Goal: Information Seeking & Learning: Learn about a topic

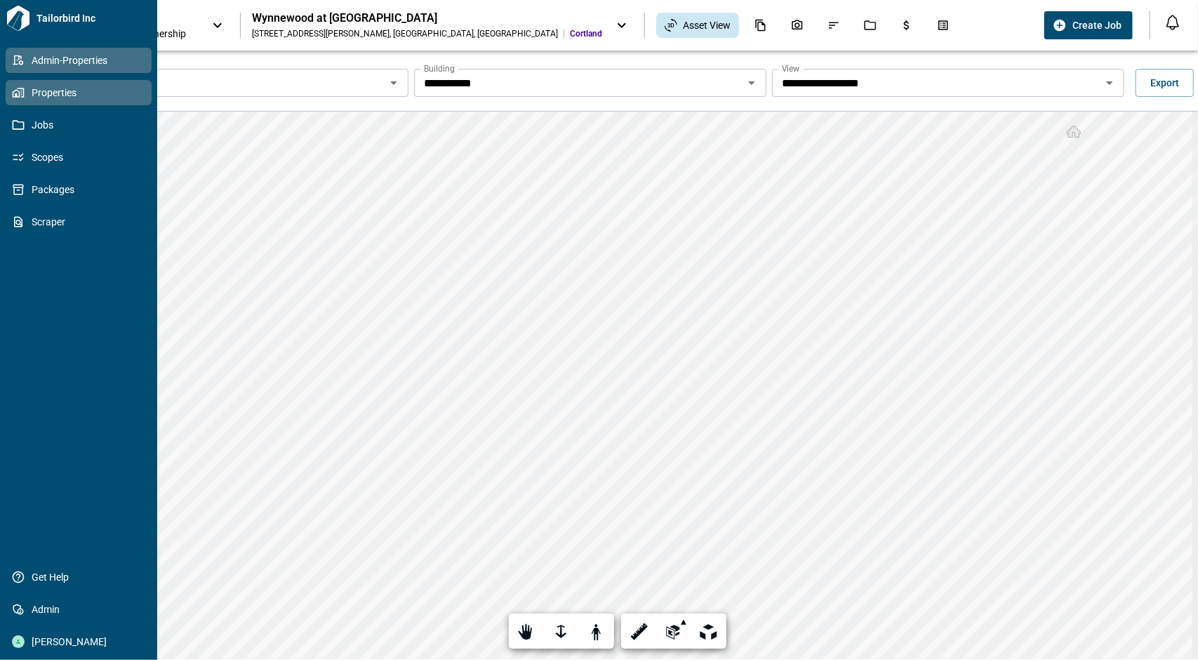
click at [63, 65] on span "Admin-Properties" at bounding box center [82, 60] width 114 height 14
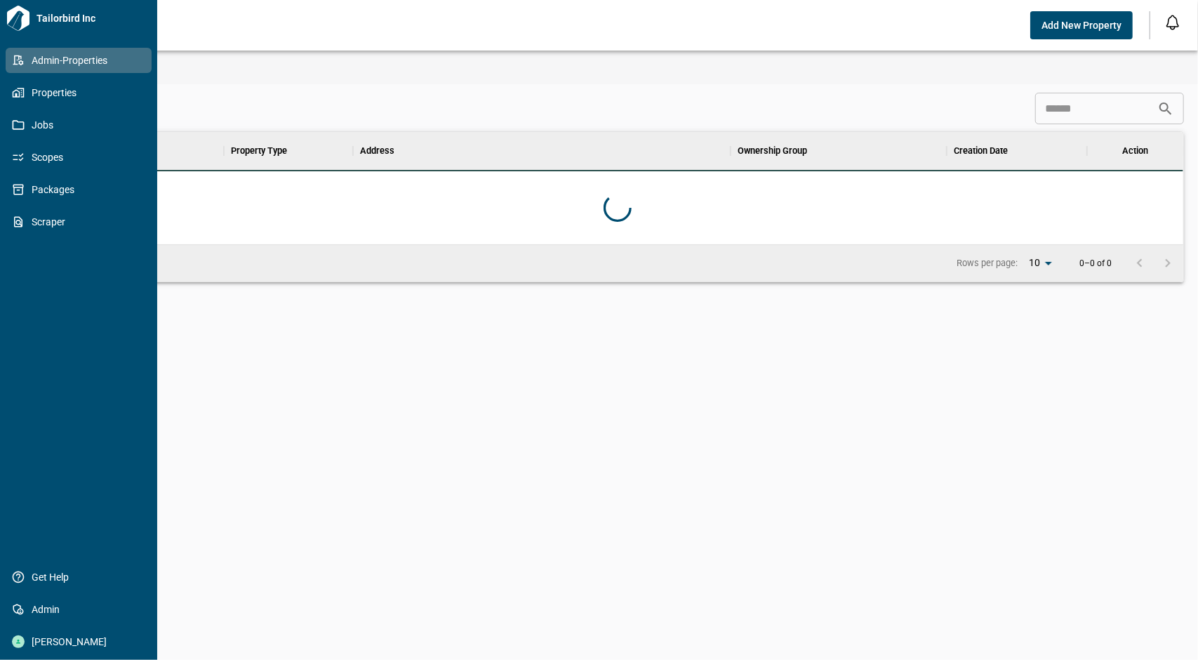
scroll to position [101, 1127]
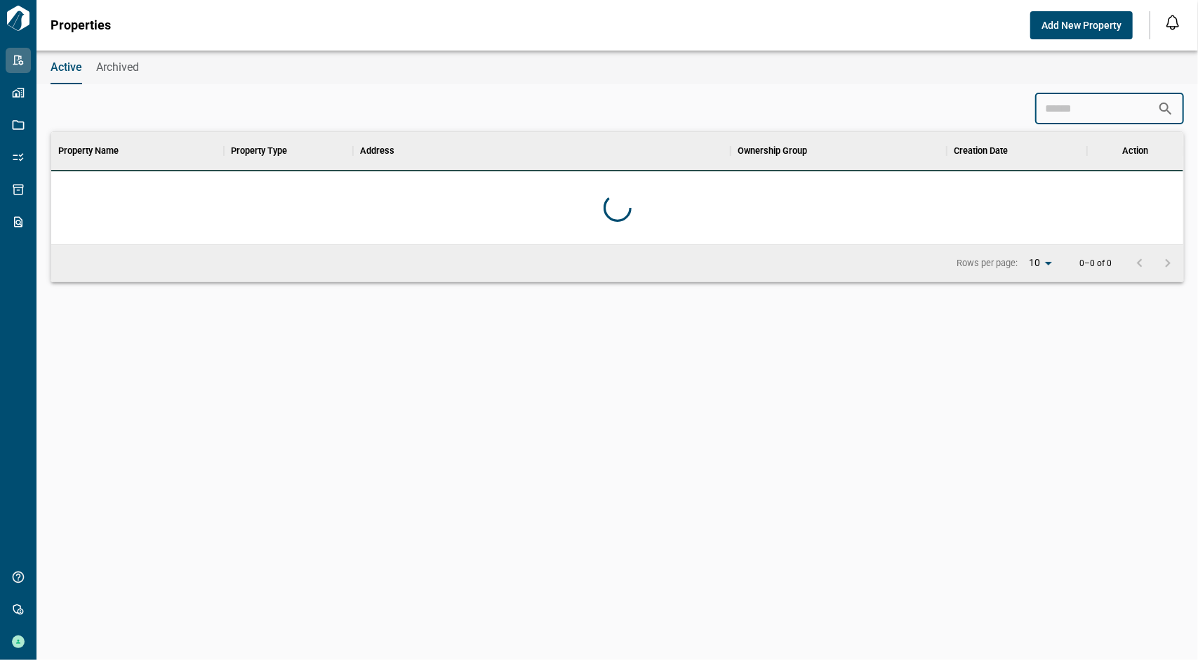
click at [1083, 105] on input at bounding box center [1096, 109] width 122 height 28
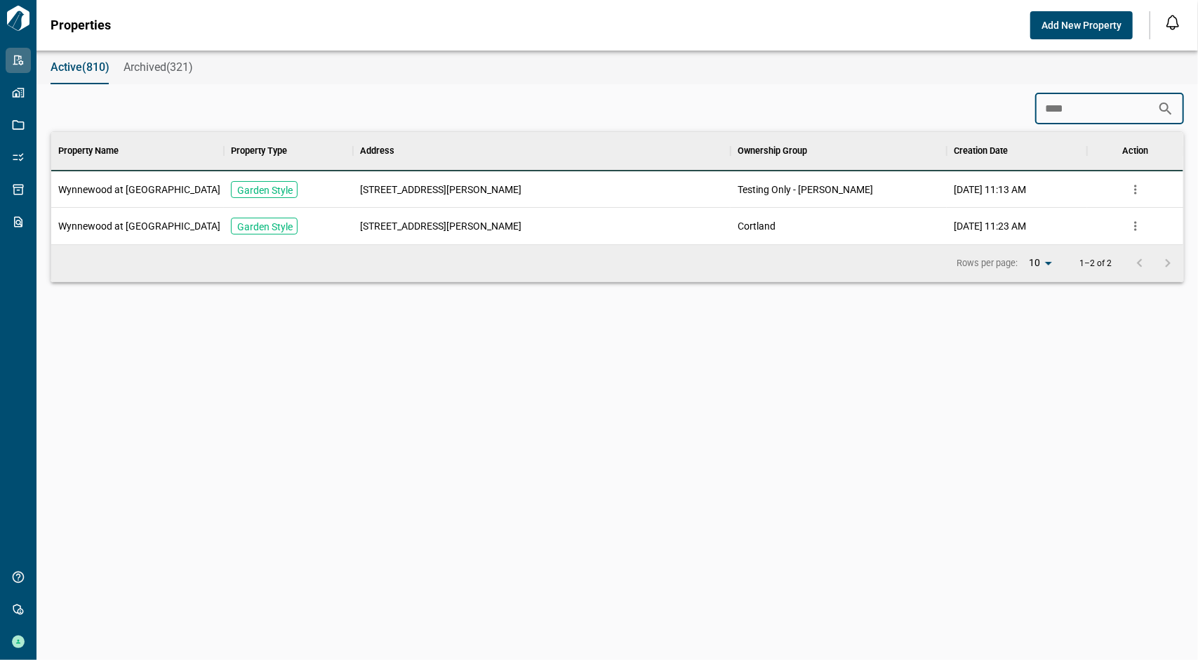
type input "****"
click at [131, 226] on span "Wynnewood at [GEOGRAPHIC_DATA]" at bounding box center [139, 226] width 162 height 14
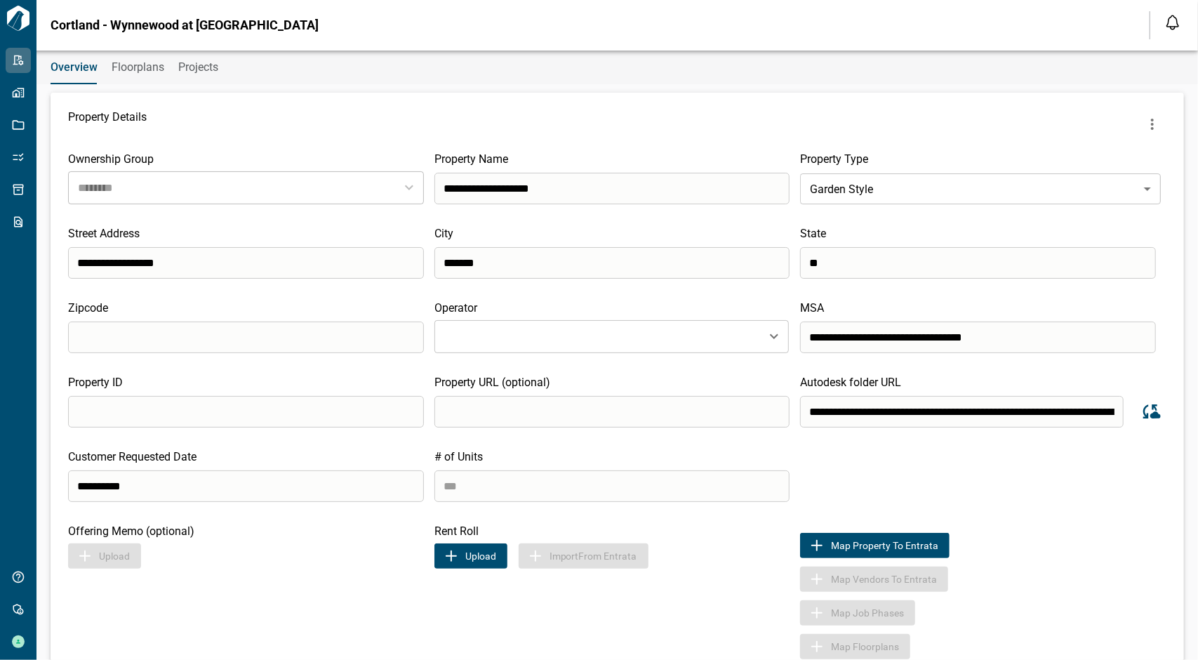
click at [119, 67] on span "Floorplans" at bounding box center [138, 67] width 53 height 14
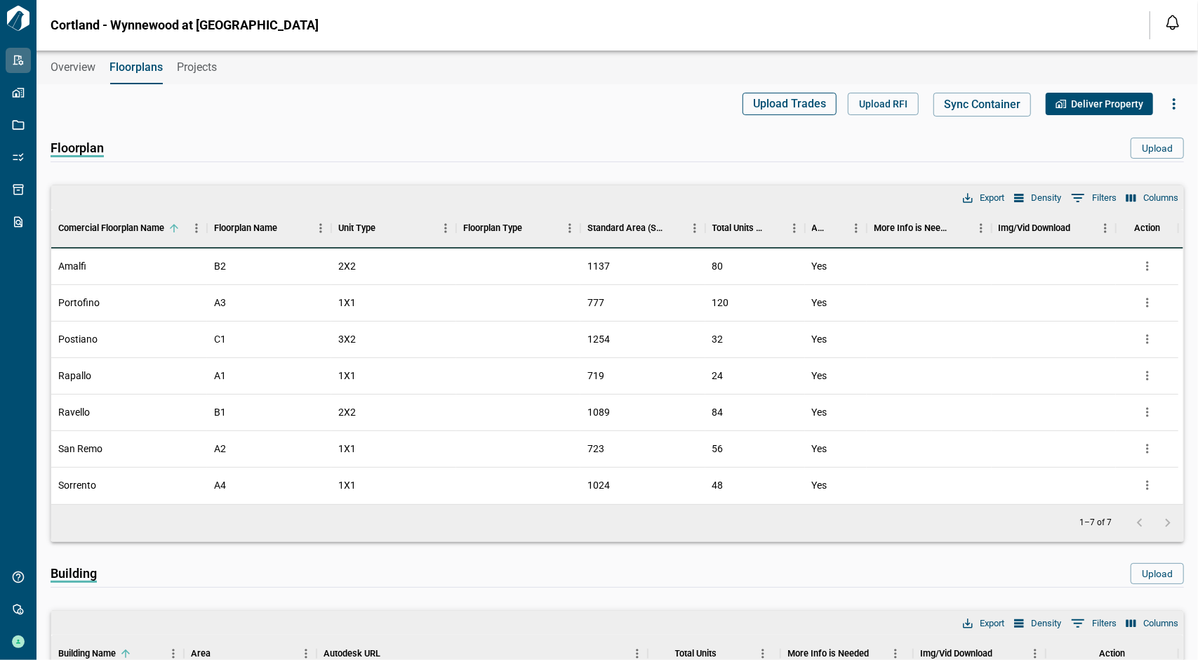
click at [750, 104] on button "Upload Trades" at bounding box center [790, 104] width 94 height 22
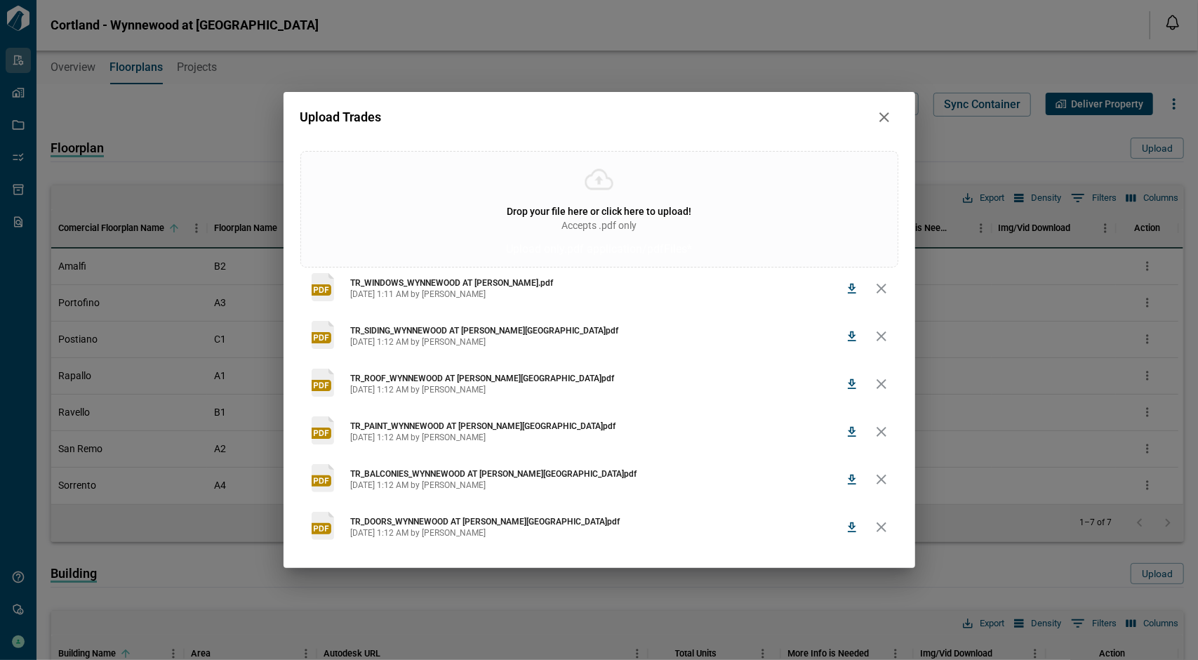
click at [846, 288] on icon "button" at bounding box center [852, 288] width 14 height 14
click at [857, 292] on icon "button" at bounding box center [852, 288] width 14 height 14
click at [855, 287] on icon "button" at bounding box center [852, 289] width 8 height 10
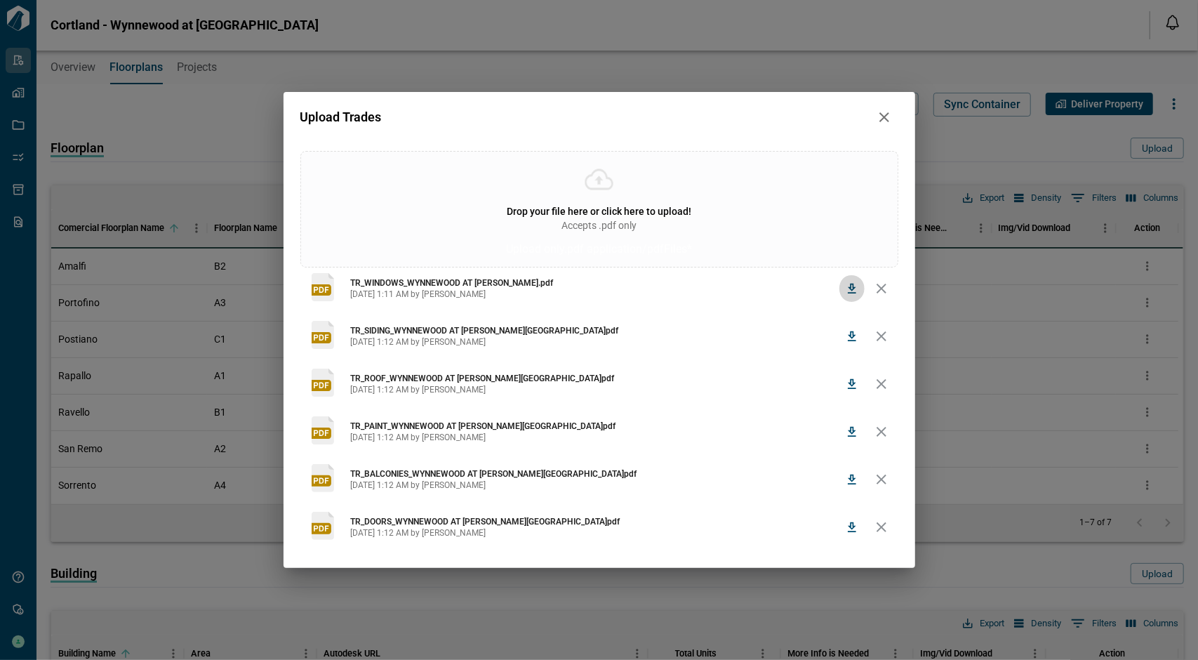
click at [851, 282] on icon "button" at bounding box center [852, 288] width 14 height 14
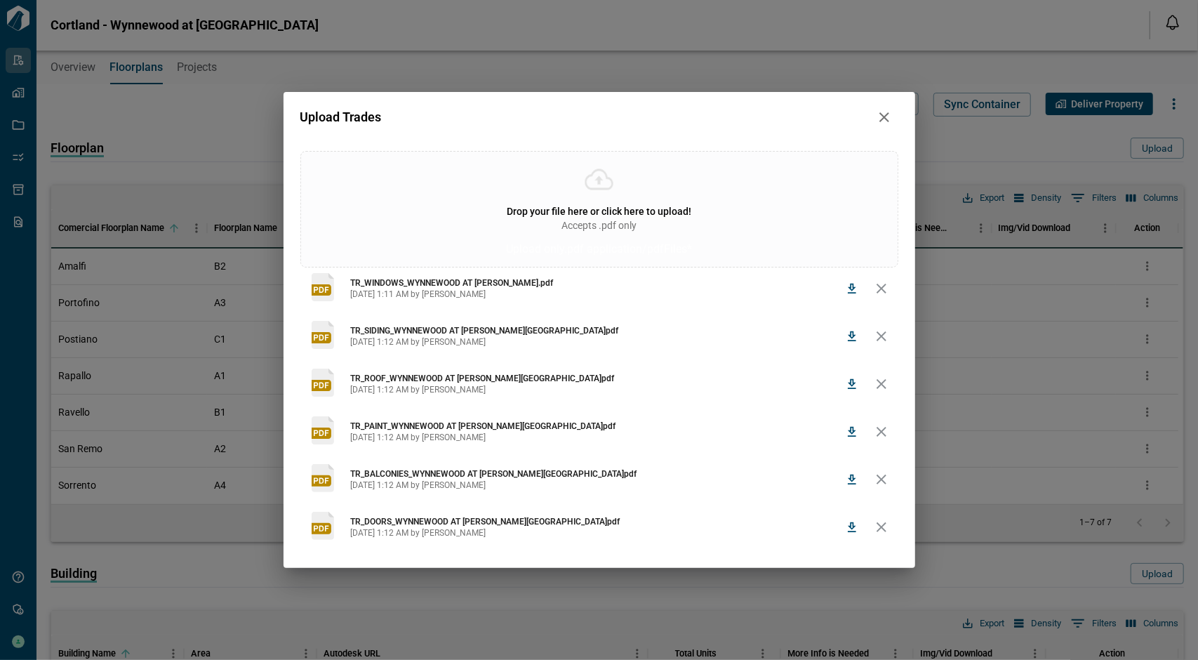
click at [412, 289] on span "[DATE] 1:11 AM by [PERSON_NAME]" at bounding box center [595, 293] width 488 height 11
click at [545, 279] on span "TR_WINDOWS_WYNNEWOOD AT [PERSON_NAME].pdf" at bounding box center [595, 282] width 488 height 11
click at [846, 285] on icon "button" at bounding box center [852, 288] width 14 height 14
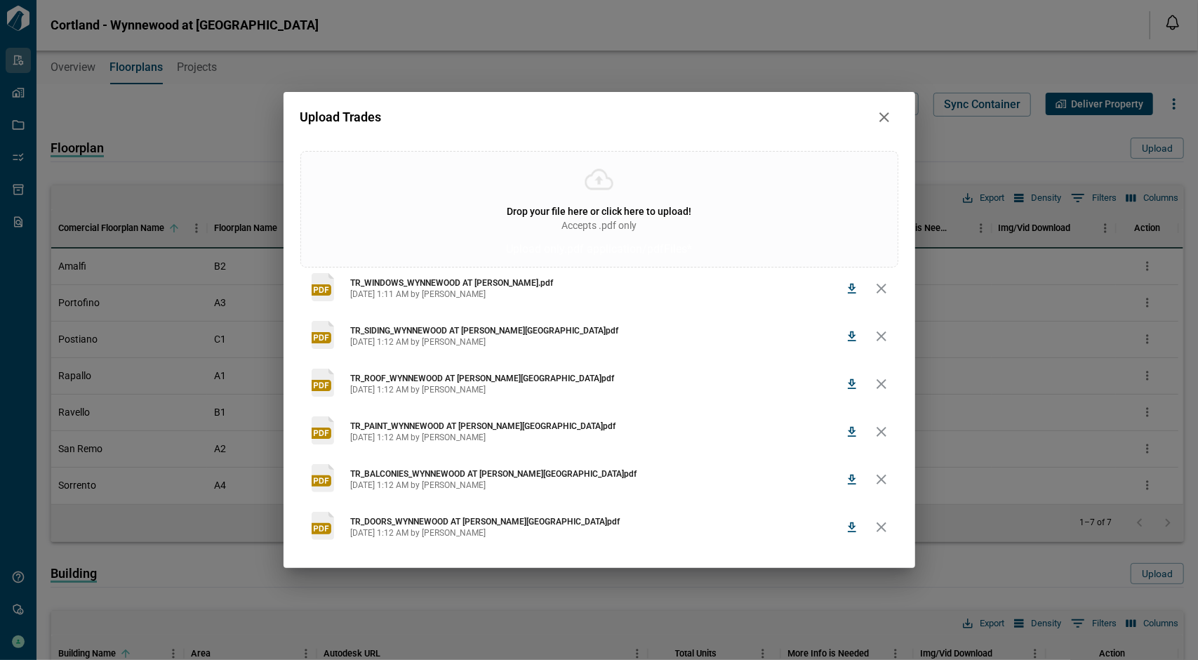
click at [846, 285] on icon "button" at bounding box center [852, 288] width 14 height 14
click at [894, 116] on button "button" at bounding box center [884, 117] width 28 height 28
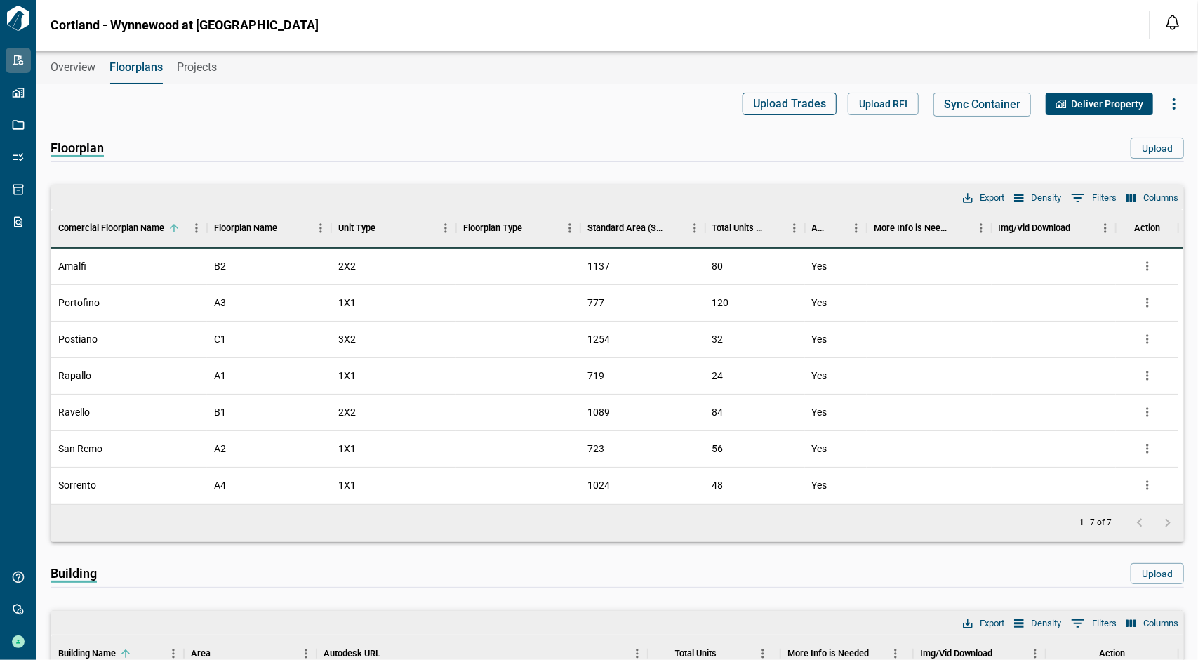
click at [801, 95] on button "Upload Trades" at bounding box center [790, 104] width 94 height 22
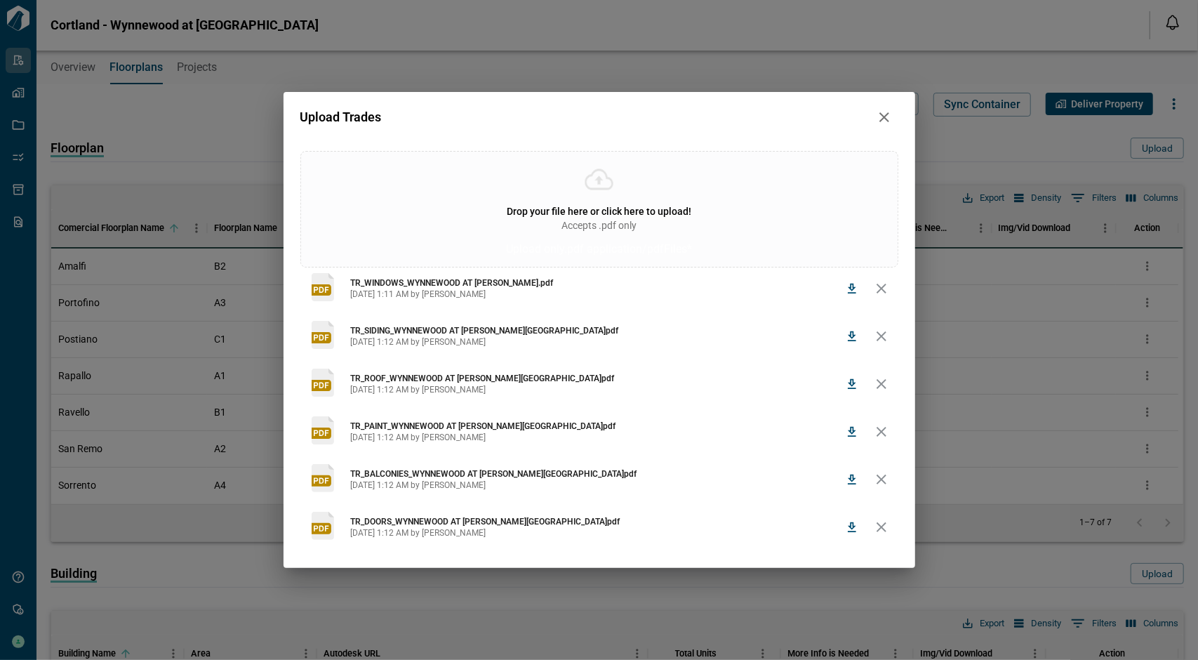
click at [451, 288] on span "[DATE] 1:11 AM by [PERSON_NAME]" at bounding box center [595, 293] width 488 height 11
click at [860, 284] on button "button" at bounding box center [851, 288] width 25 height 28
click at [886, 116] on icon "button" at bounding box center [884, 117] width 10 height 10
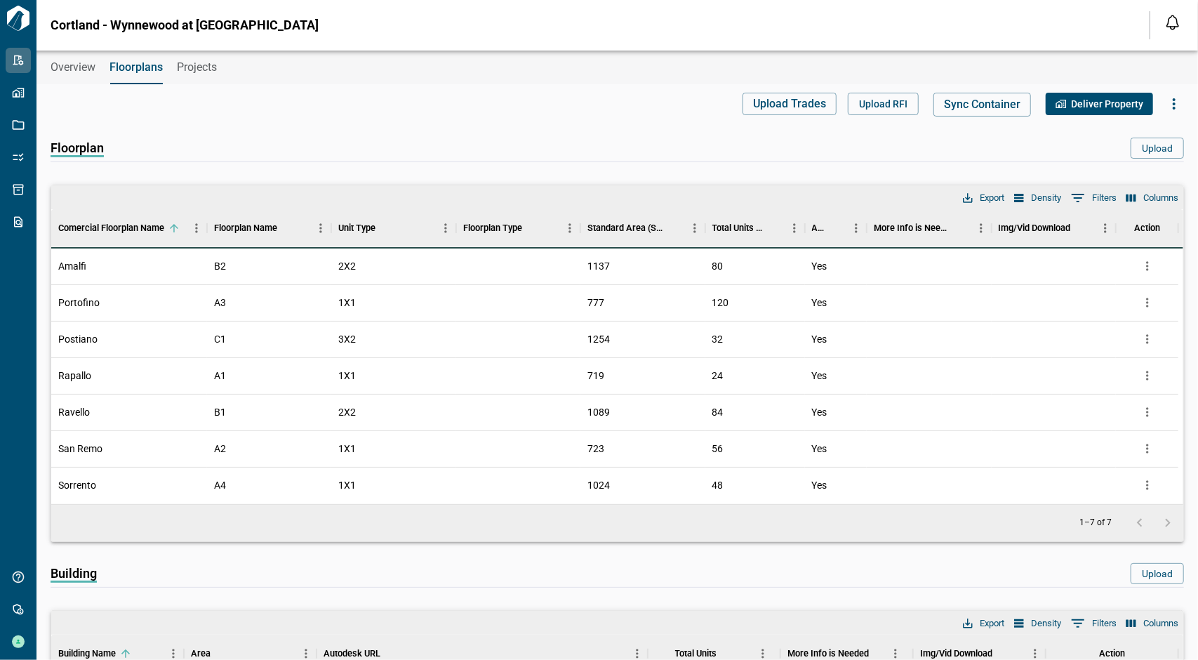
drag, startPoint x: 426, startPoint y: 140, endPoint x: 390, endPoint y: 132, distance: 36.6
click at [426, 140] on div "Floorplan Upload" at bounding box center [617, 150] width 1133 height 24
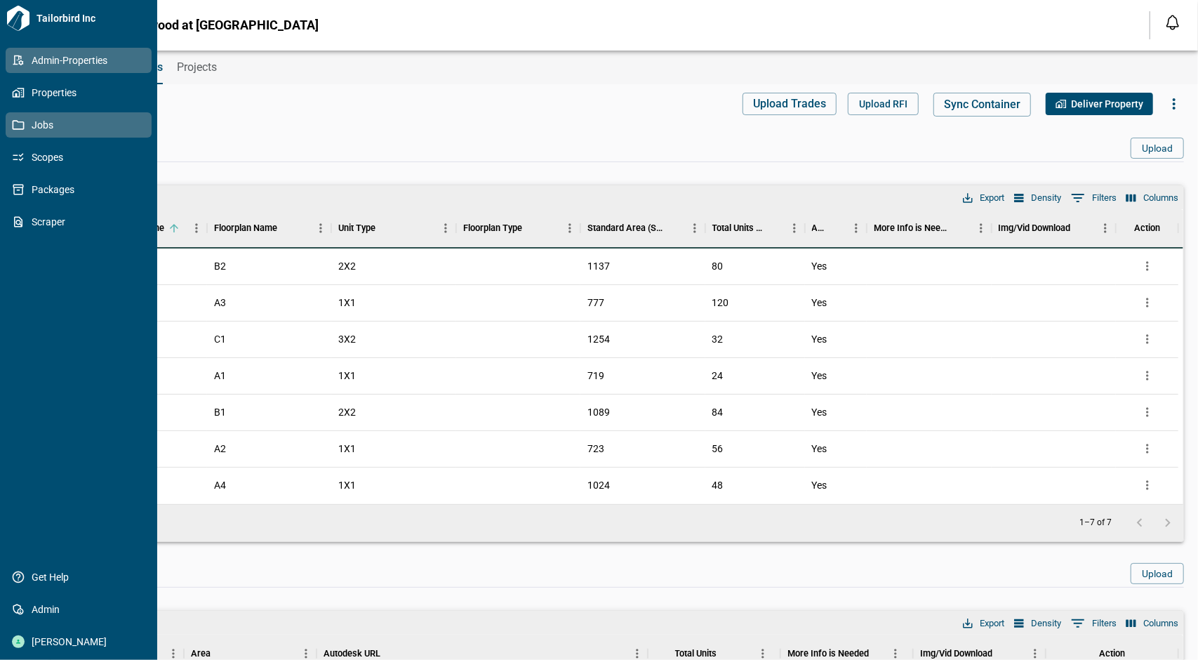
click at [46, 119] on span "Jobs" at bounding box center [82, 125] width 114 height 14
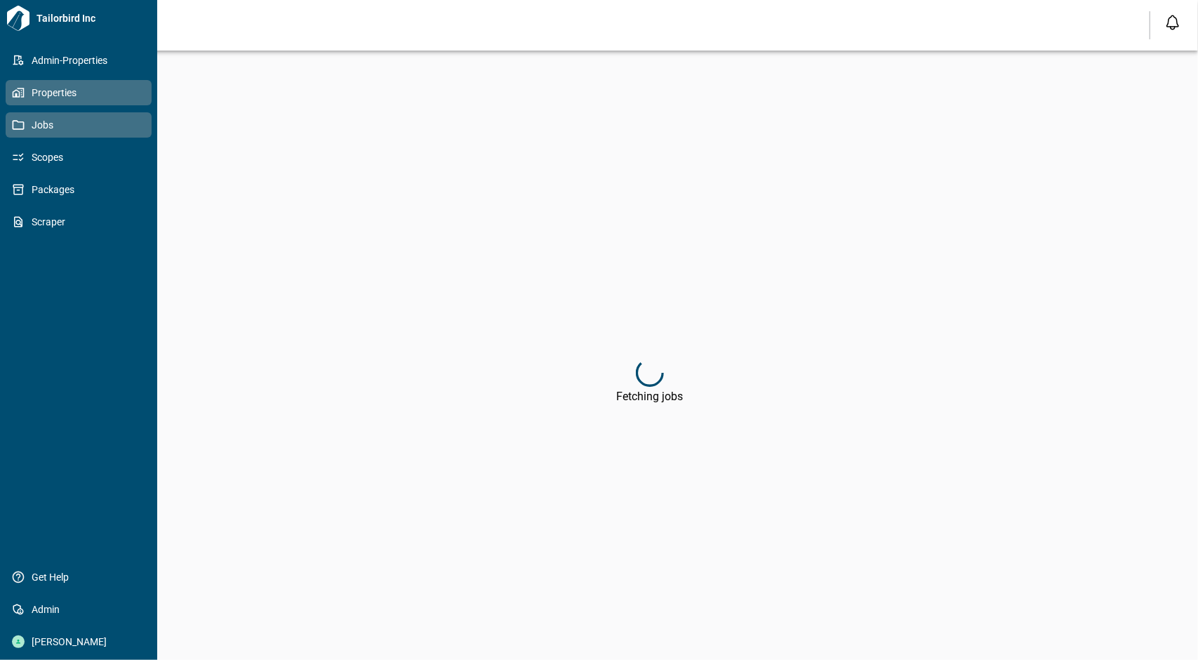
click at [87, 94] on span "Properties" at bounding box center [82, 93] width 114 height 14
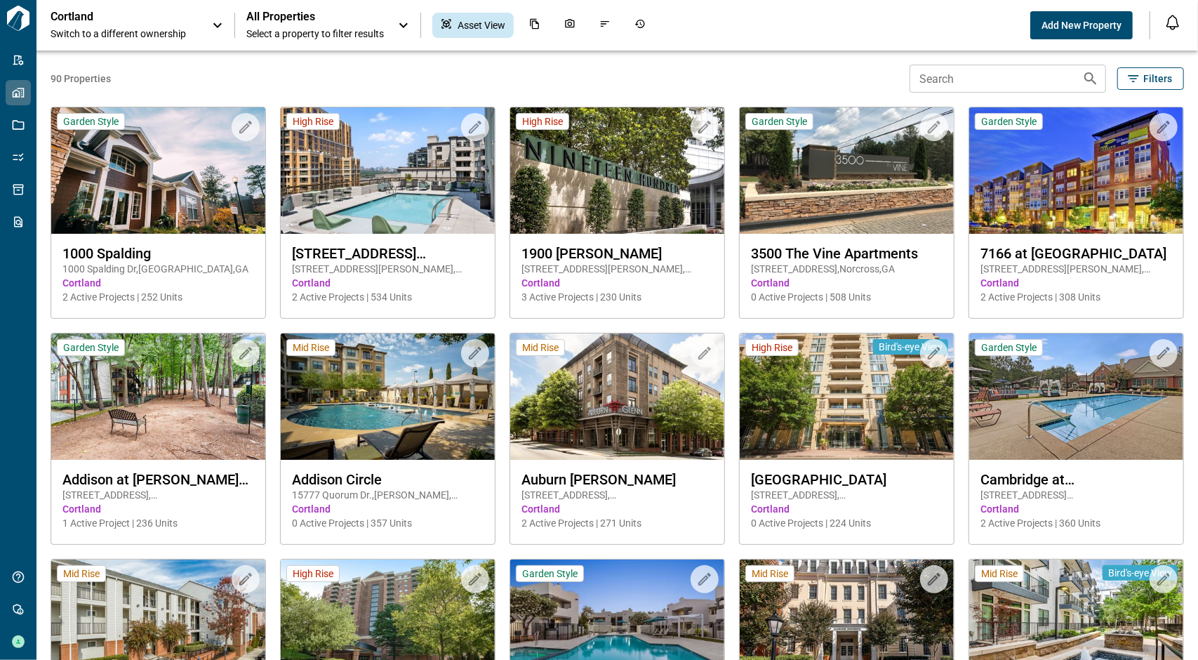
click at [328, 11] on span "All Properties" at bounding box center [315, 17] width 138 height 14
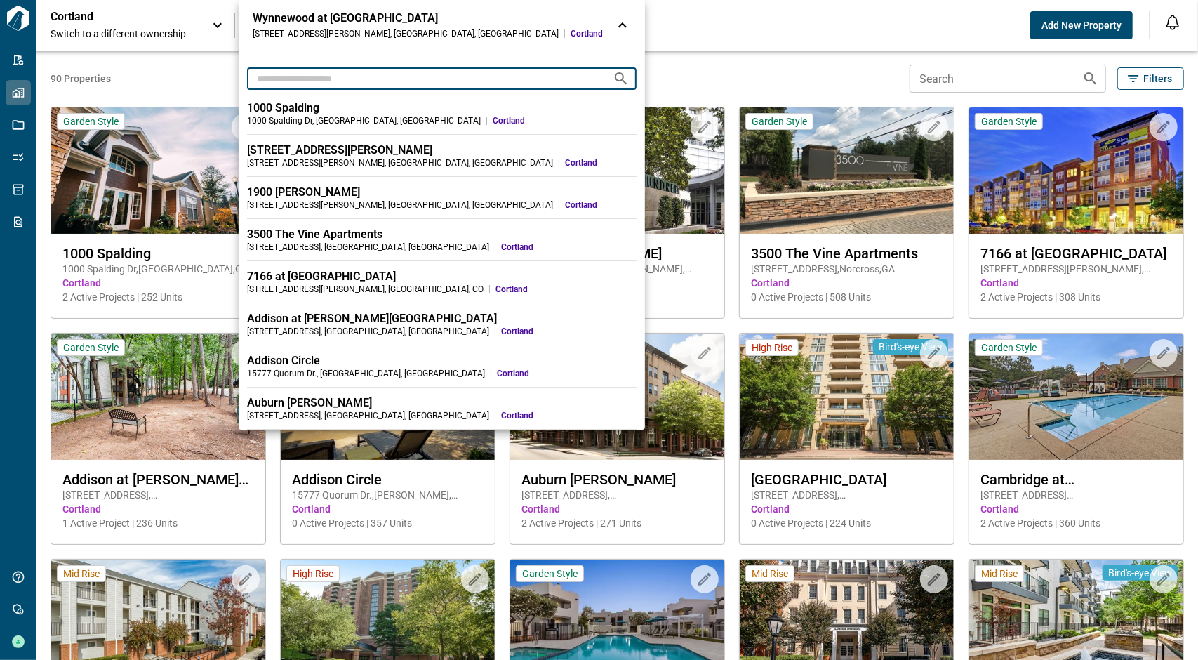
click at [302, 74] on input "text" at bounding box center [424, 78] width 354 height 26
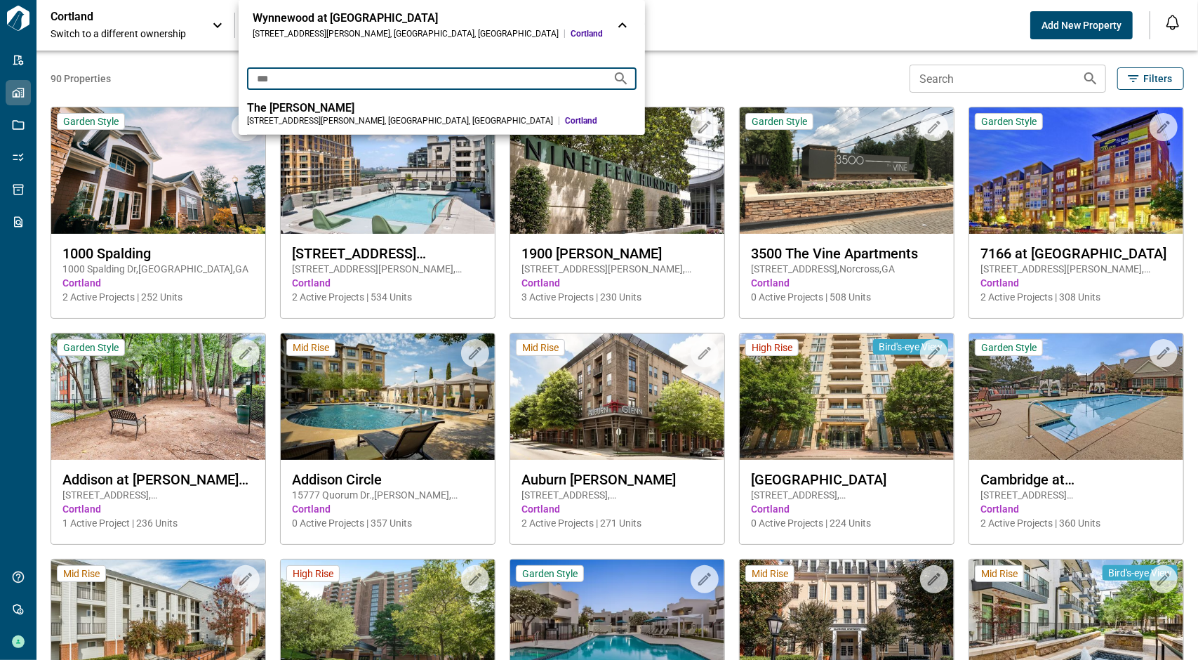
type input "***"
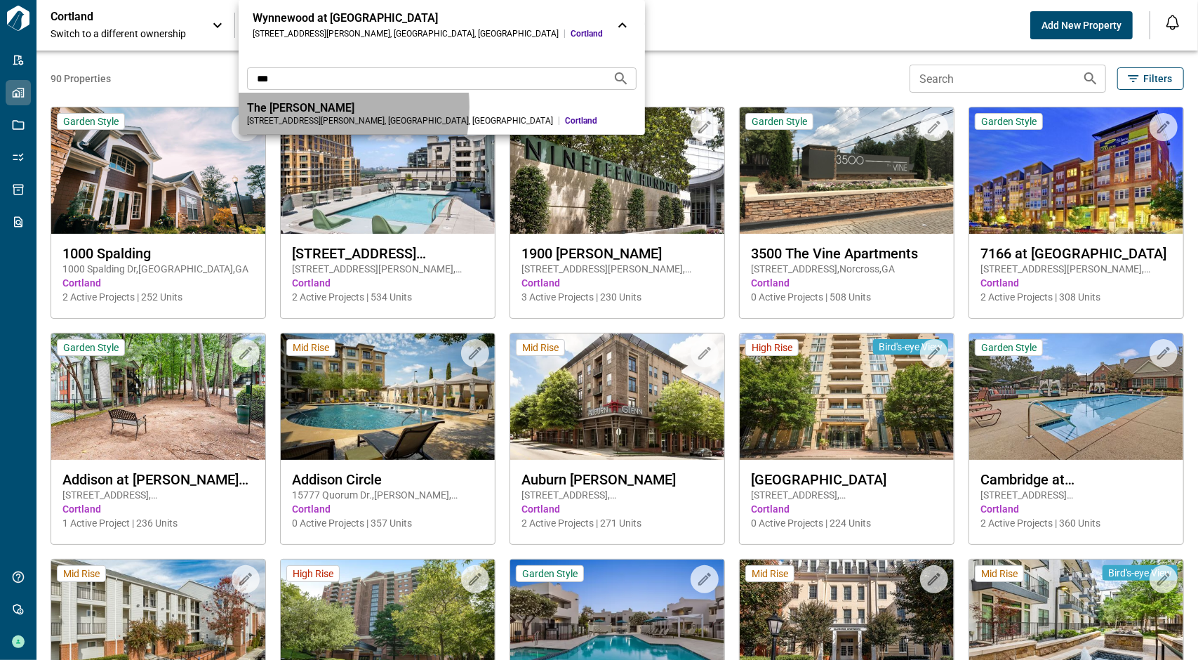
click at [296, 107] on div "The [PERSON_NAME]" at bounding box center [441, 108] width 389 height 14
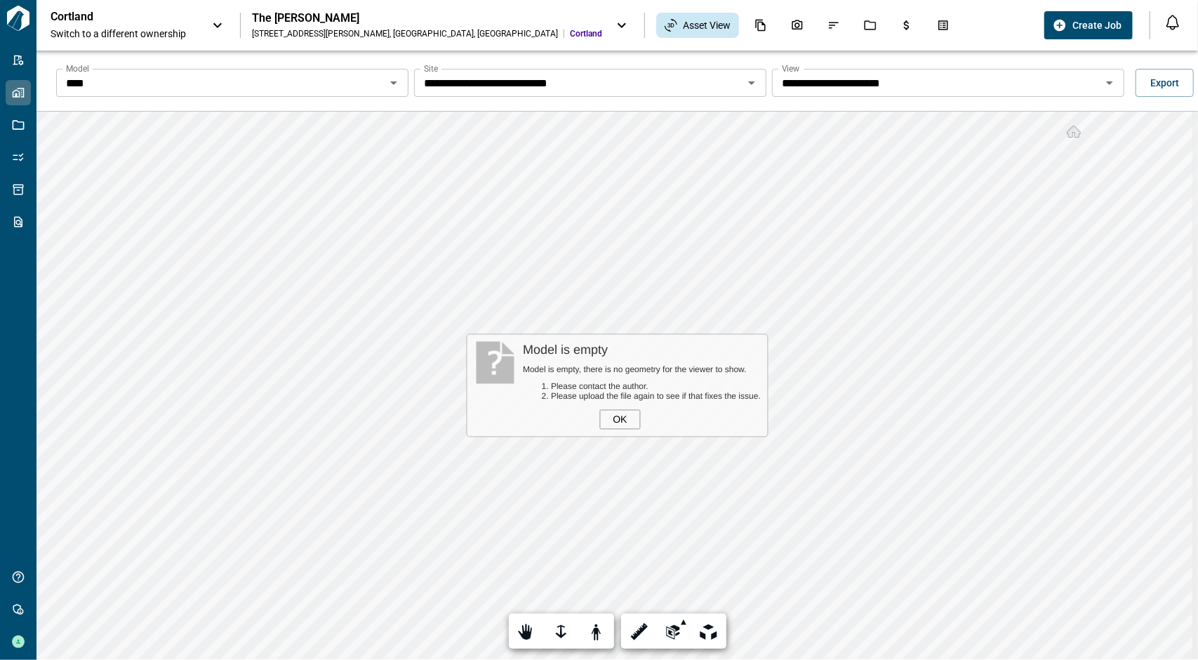
click at [385, 82] on icon "Open" at bounding box center [393, 82] width 17 height 17
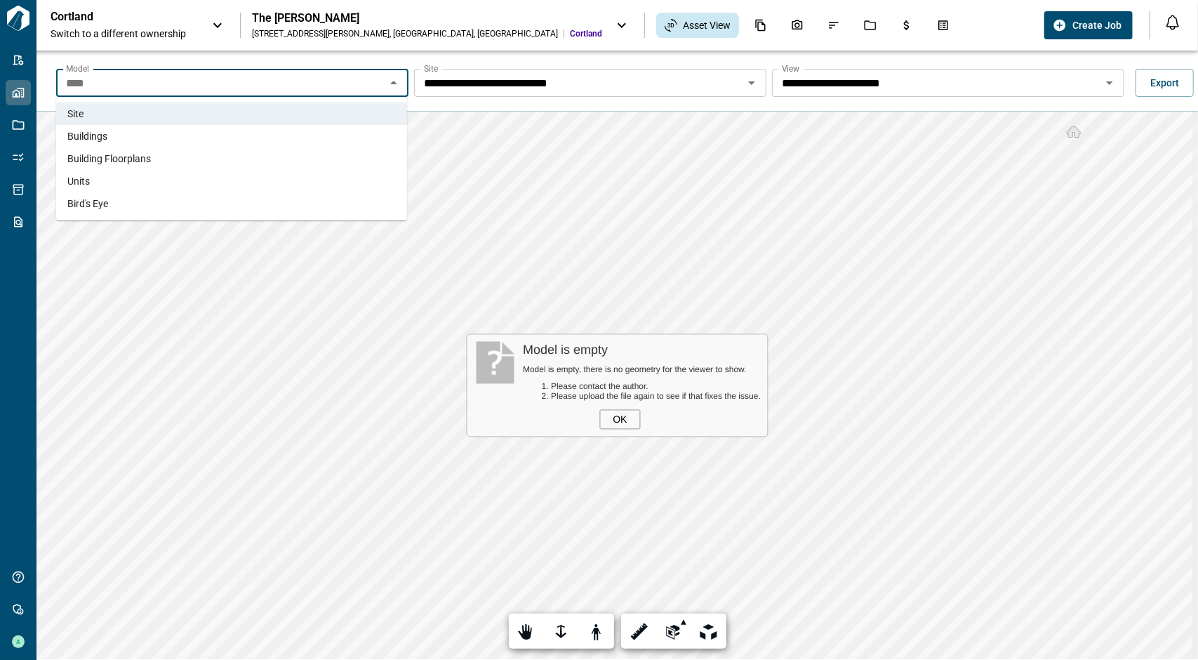
click at [149, 146] on li "Buildings" at bounding box center [231, 136] width 351 height 22
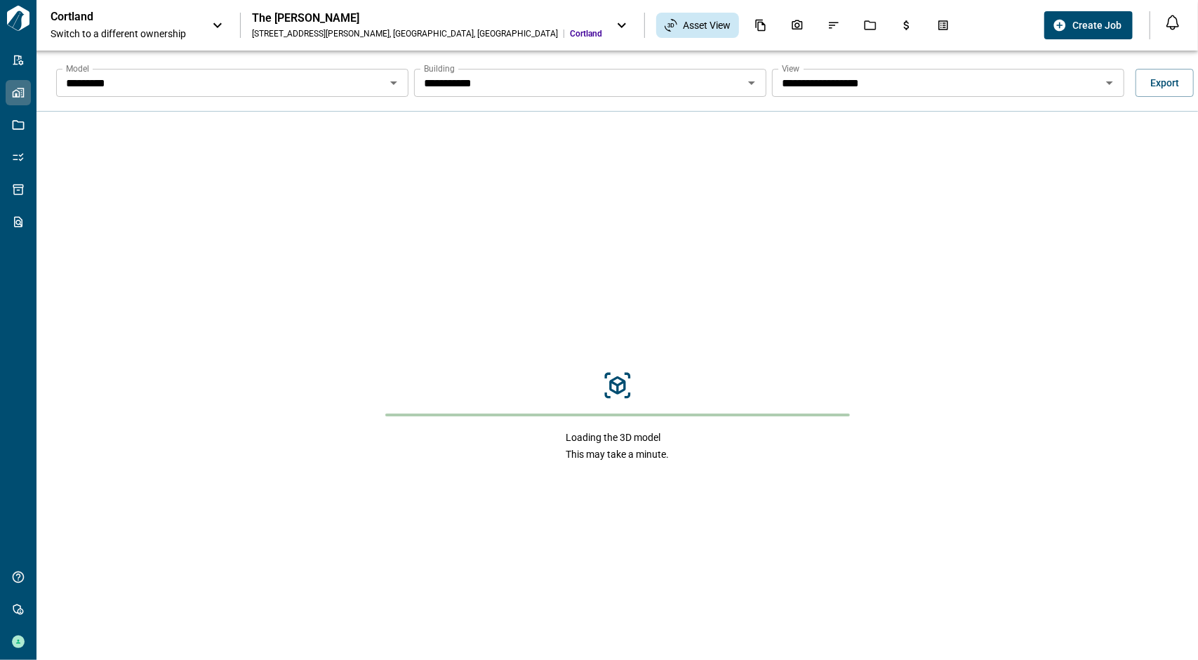
click at [1106, 81] on icon "Open" at bounding box center [1109, 82] width 17 height 17
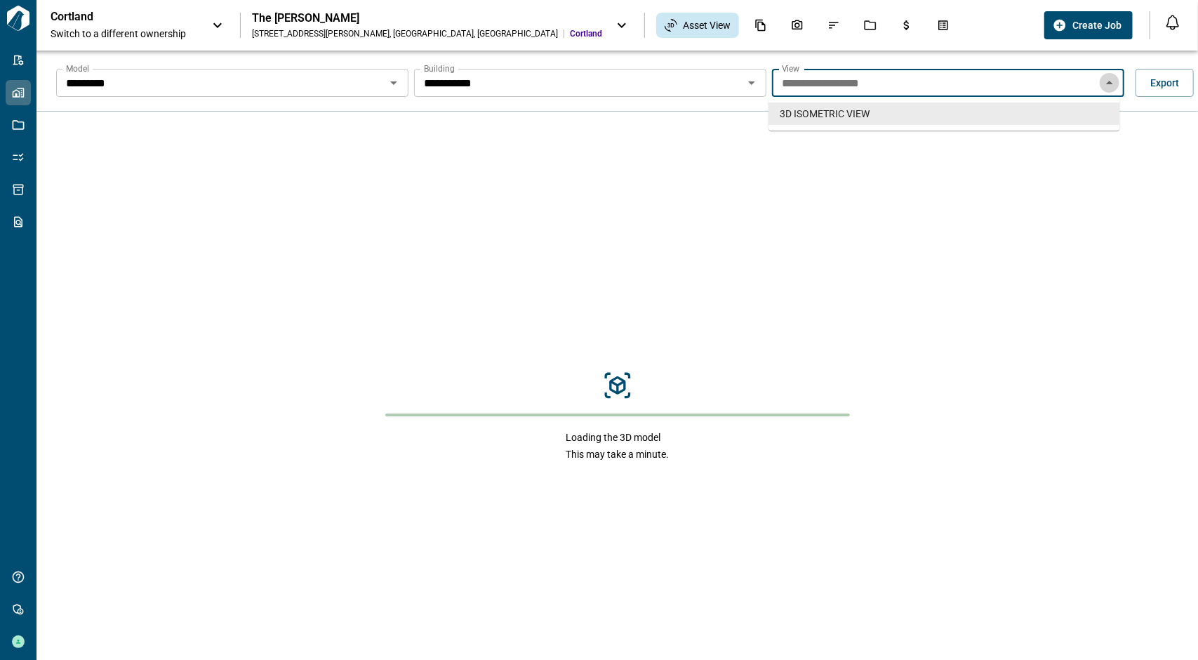
click at [1107, 81] on icon "Close" at bounding box center [1109, 82] width 17 height 17
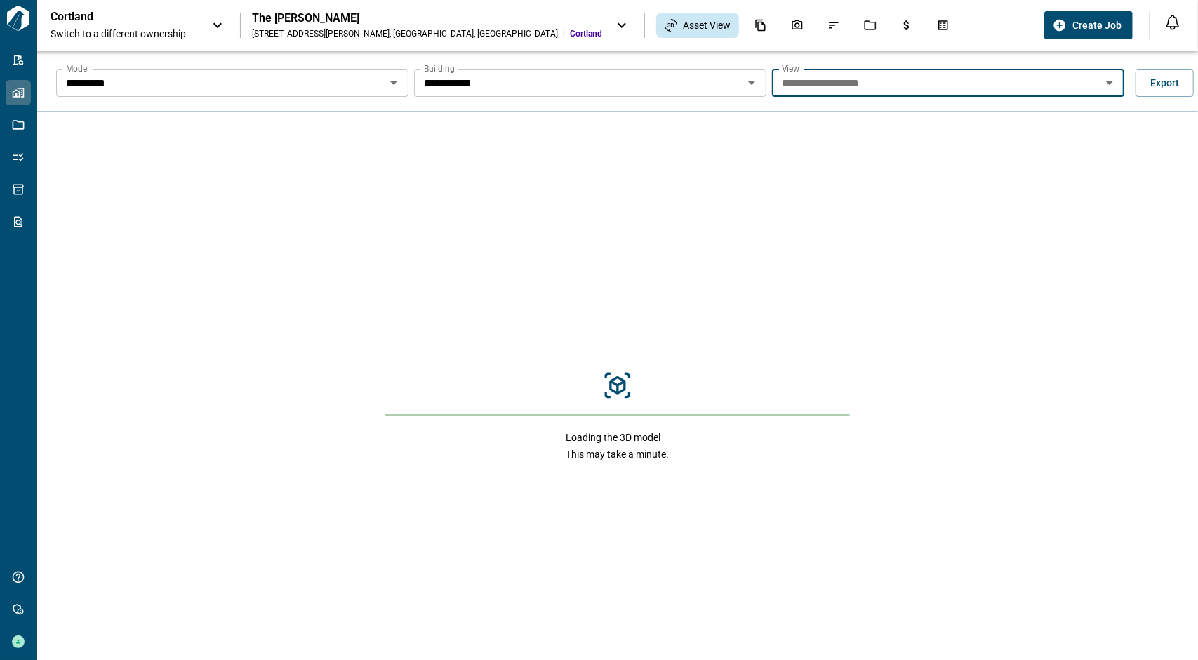
click at [1107, 81] on icon "Open" at bounding box center [1109, 82] width 17 height 17
